Goal: Transaction & Acquisition: Purchase product/service

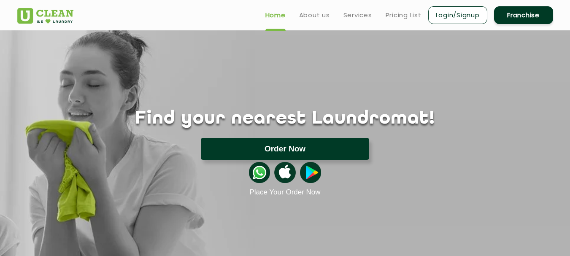
click at [302, 155] on button "Order Now" at bounding box center [285, 149] width 168 height 22
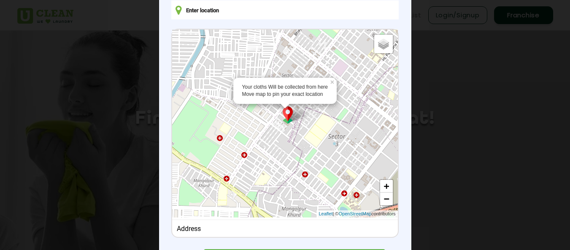
scroll to position [98, 0]
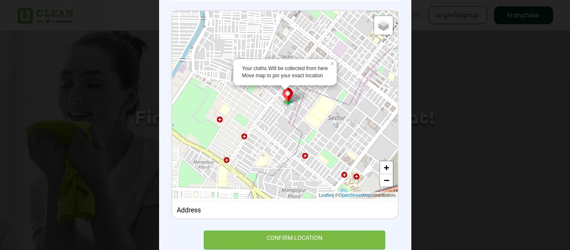
click at [253, 211] on div "Address" at bounding box center [285, 210] width 217 height 8
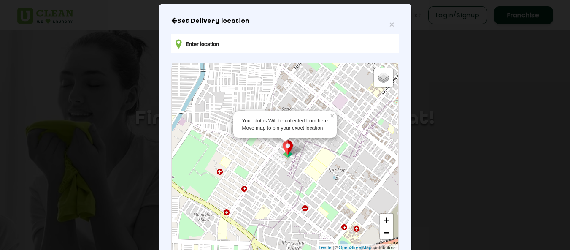
scroll to position [0, 0]
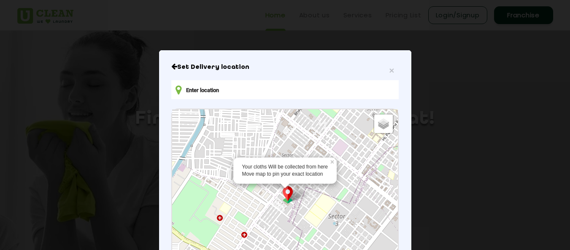
click at [210, 99] on input "text" at bounding box center [284, 89] width 227 height 19
click at [213, 88] on input "text" at bounding box center [284, 89] width 227 height 19
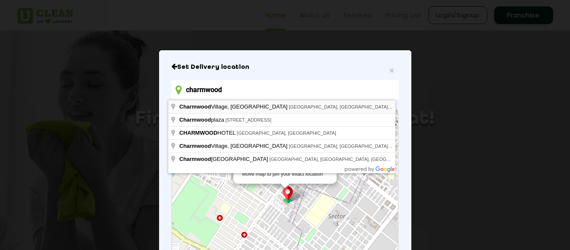
type input "charmwood"
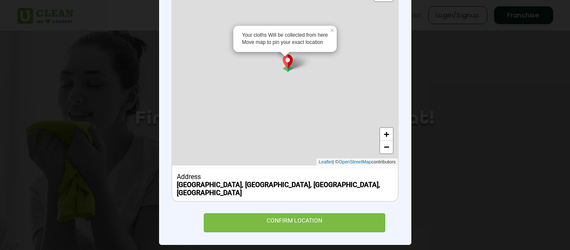
scroll to position [132, 0]
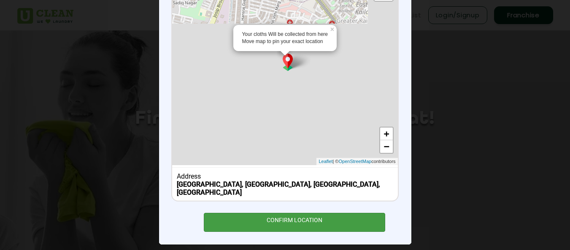
click at [294, 214] on div "CONFIRM LOCATION" at bounding box center [295, 222] width 182 height 19
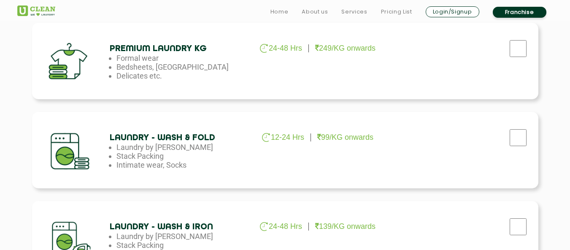
scroll to position [591, 0]
